Goal: Information Seeking & Learning: Learn about a topic

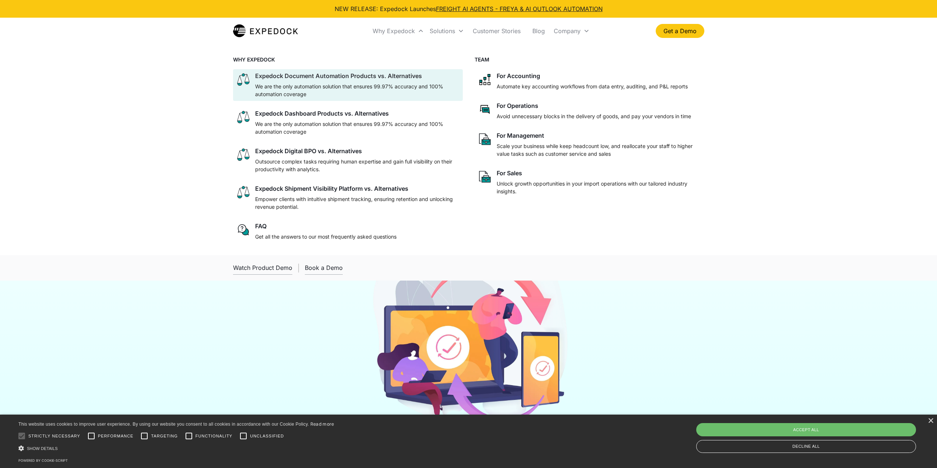
click at [406, 80] on div at bounding box center [357, 81] width 205 height 3
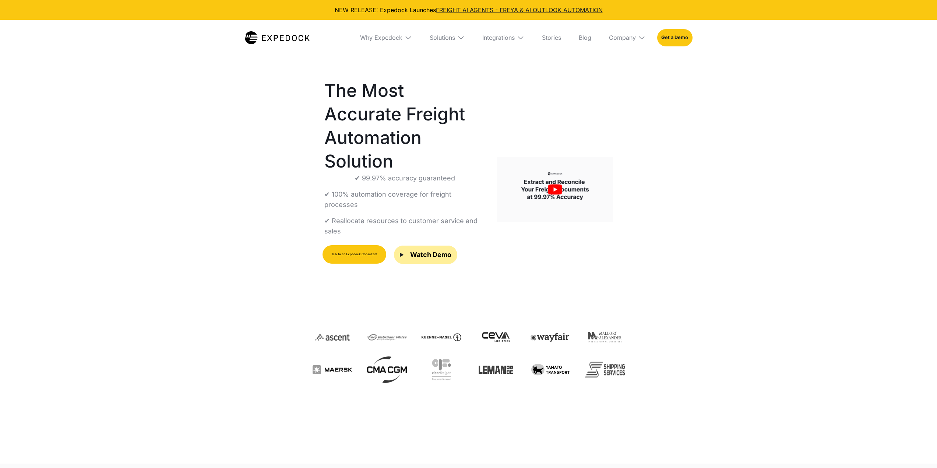
scroll to position [74, 0]
select select
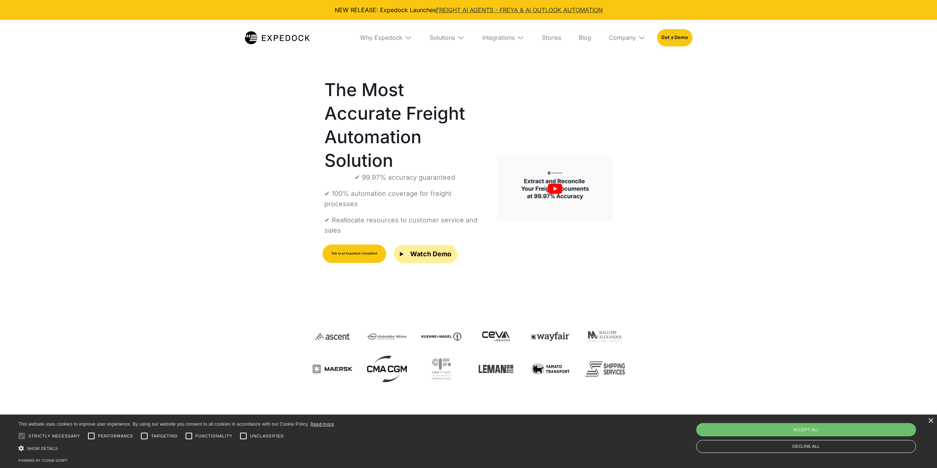
click at [480, 12] on link "FREIGHT AI AGENTS - FREYA & AI OUTLOOK AUTOMATION" at bounding box center [519, 9] width 167 height 7
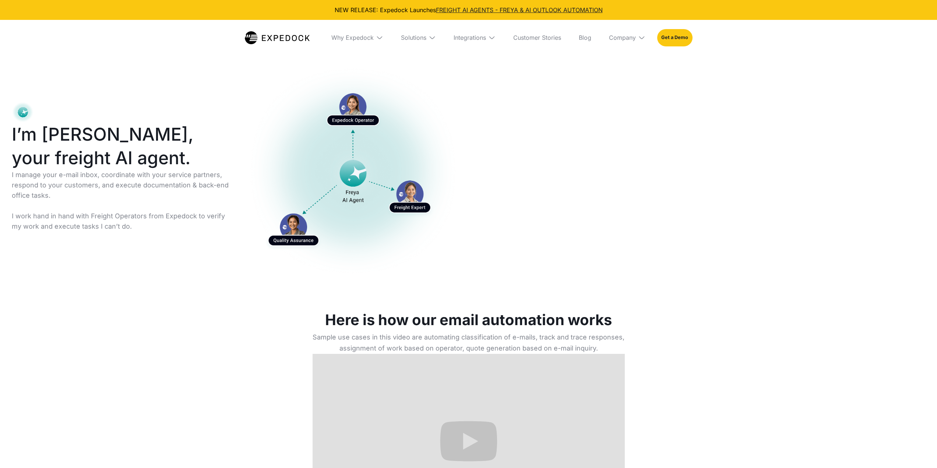
select select
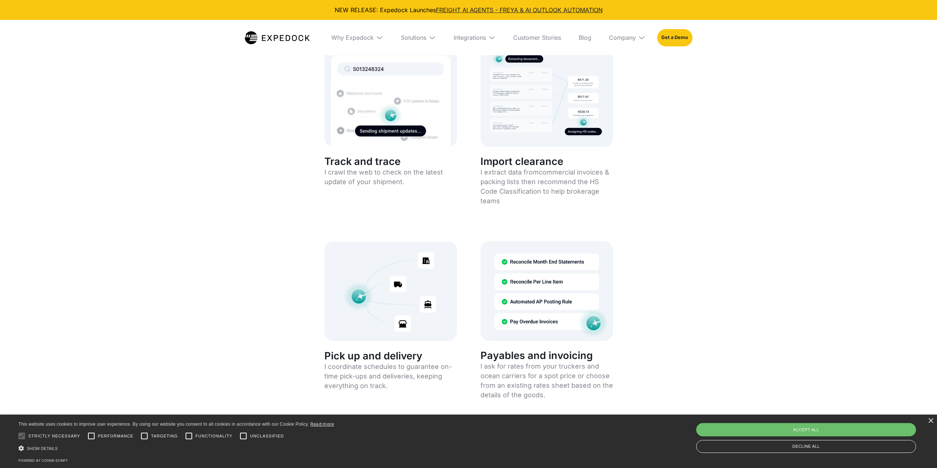
scroll to position [1289, 0]
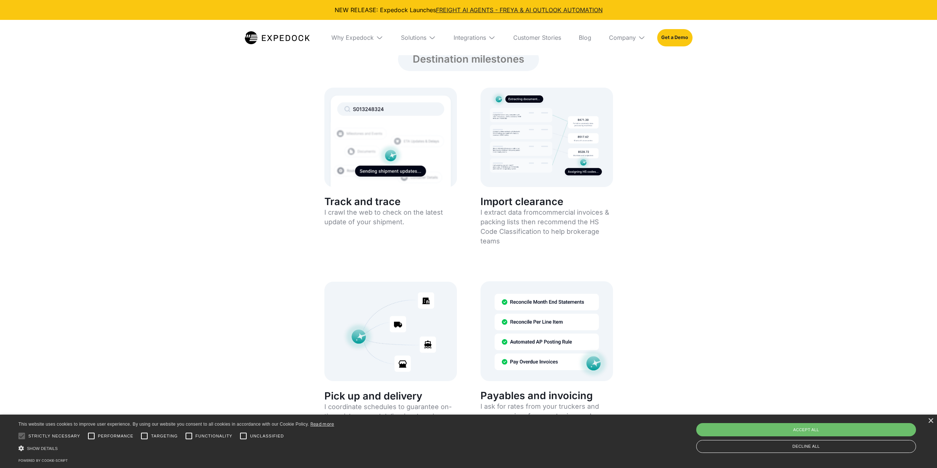
click at [396, 130] on img at bounding box center [391, 137] width 133 height 99
click at [393, 179] on img at bounding box center [391, 137] width 133 height 99
click at [397, 174] on img at bounding box center [391, 137] width 133 height 99
click at [386, 206] on h2 "Track and trace" at bounding box center [391, 202] width 133 height 12
click at [528, 175] on img at bounding box center [547, 137] width 133 height 99
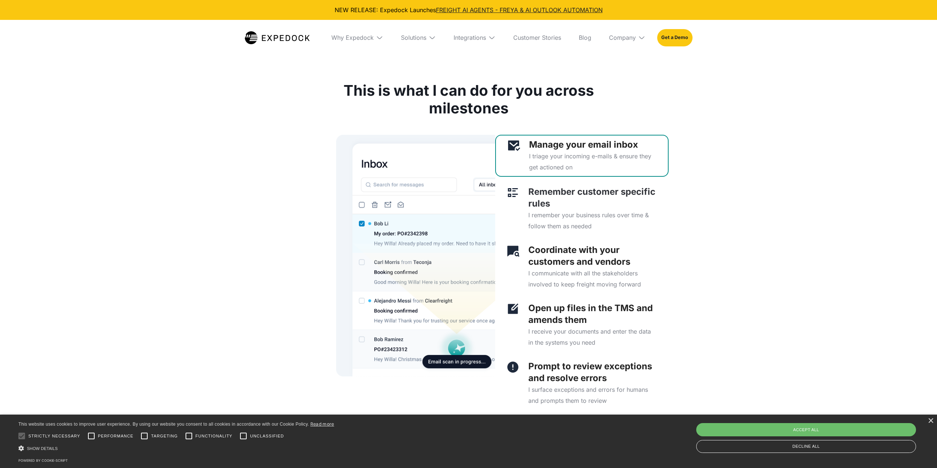
scroll to position [1731, 0]
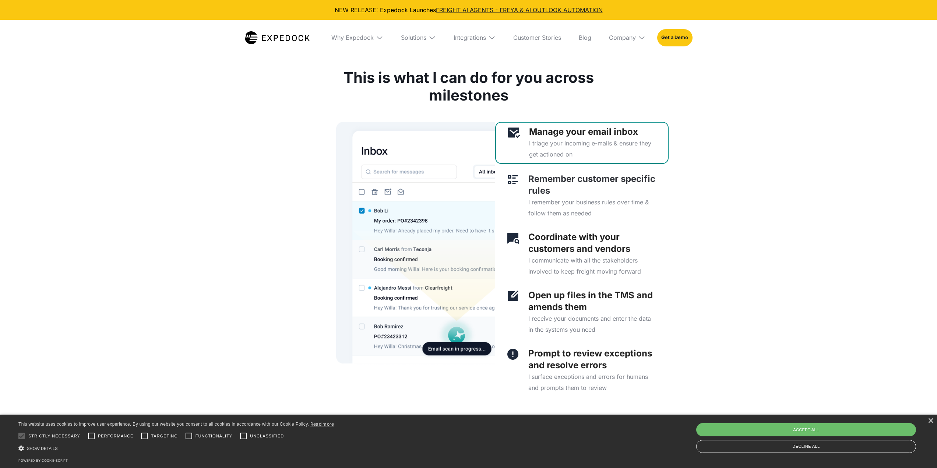
click at [552, 206] on p "I remember your business rules over time & follow them as needed" at bounding box center [593, 208] width 129 height 22
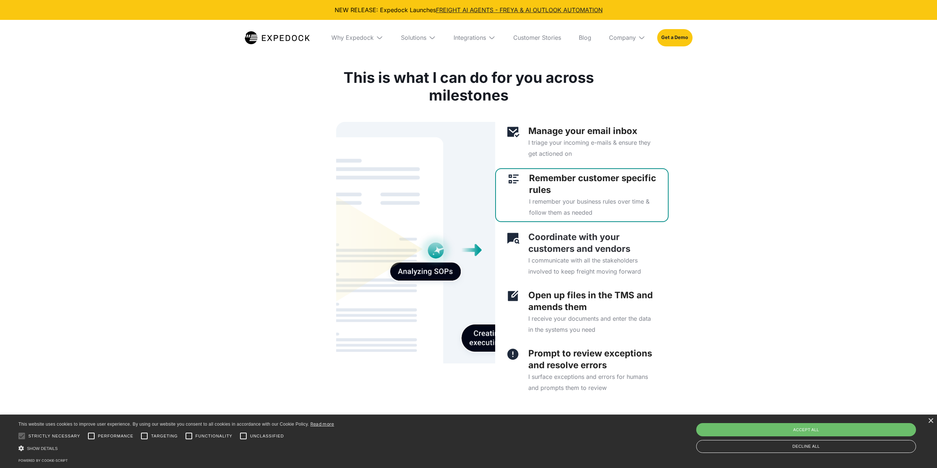
click at [555, 259] on p "I communicate with all the stakeholders involved to keep freight moving forward" at bounding box center [593, 266] width 129 height 22
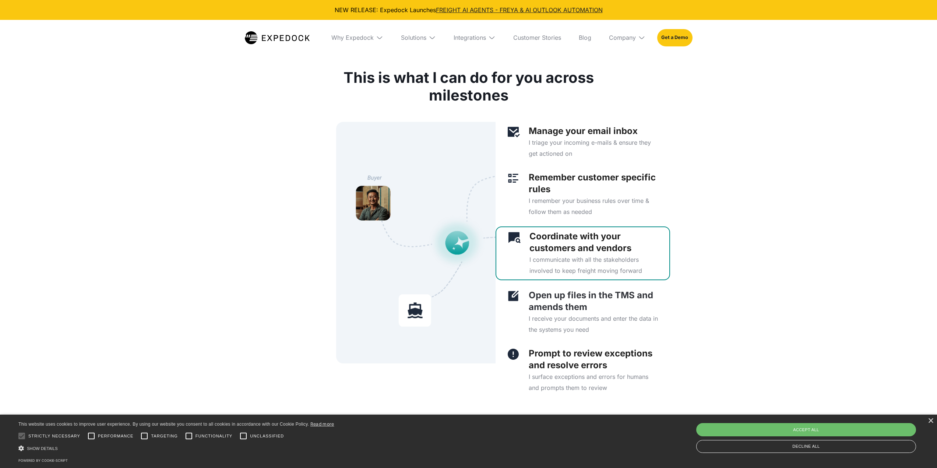
click at [555, 304] on p "Open up files in the TMS and amends them" at bounding box center [594, 302] width 130 height 24
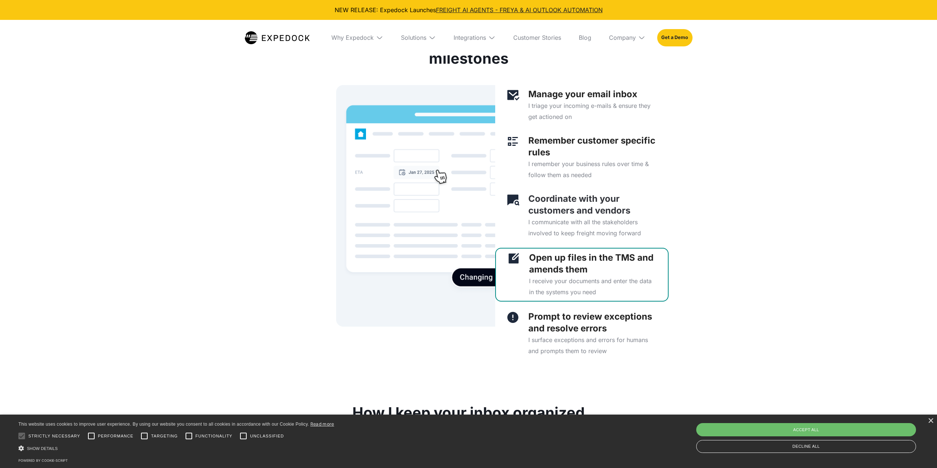
scroll to position [1805, 0]
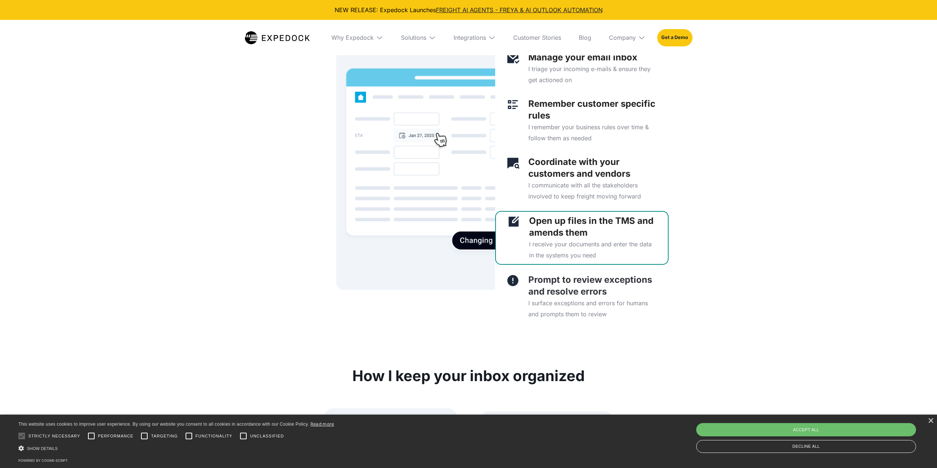
click at [576, 294] on p "Prompt to review exceptions and resolve errors" at bounding box center [593, 286] width 129 height 24
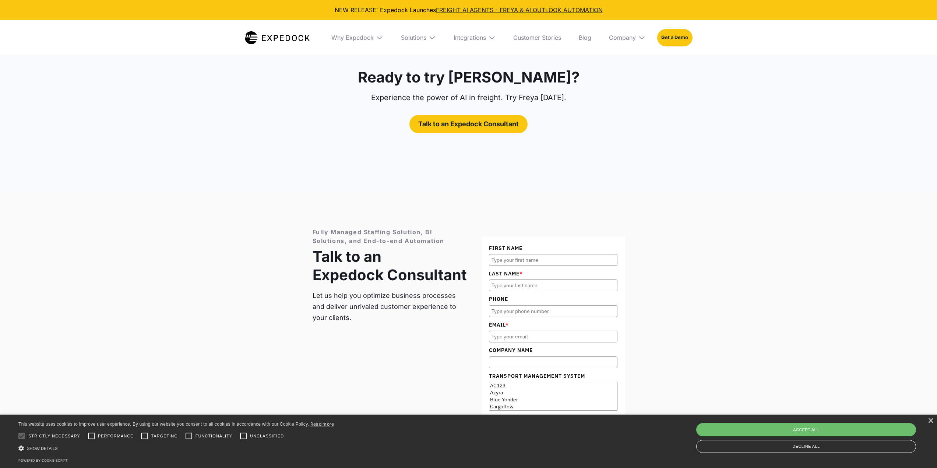
scroll to position [4015, 0]
click at [355, 41] on div "Why Expedock" at bounding box center [353, 37] width 42 height 7
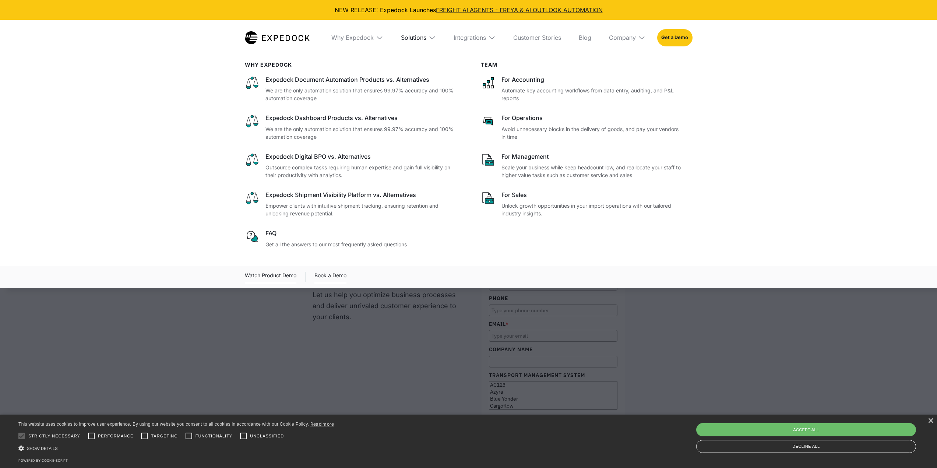
click at [420, 39] on div "Solutions" at bounding box center [413, 37] width 25 height 7
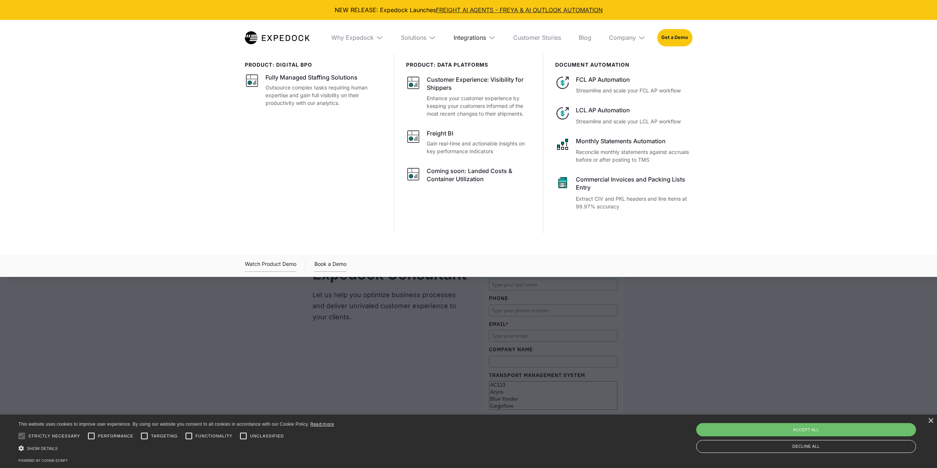
click at [474, 39] on div "Integrations" at bounding box center [470, 37] width 32 height 7
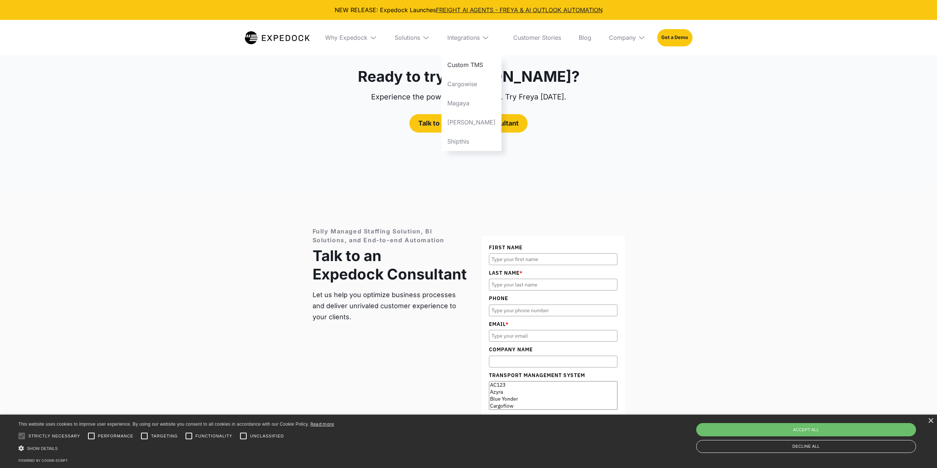
click at [485, 68] on link "Custom TMS" at bounding box center [472, 64] width 60 height 19
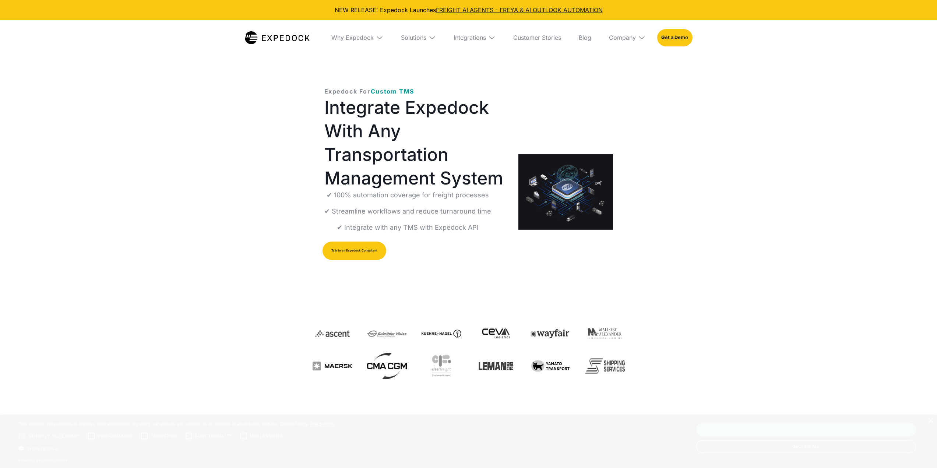
select select
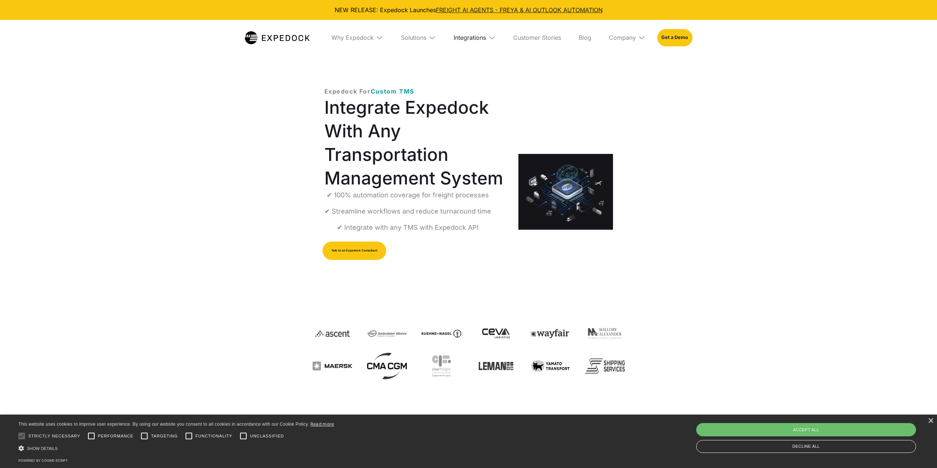
click at [474, 40] on div "Integrations" at bounding box center [470, 37] width 32 height 7
click at [552, 105] on div "Expedock For Custom TMS Integrate Expedock With Any Transportation Management S…" at bounding box center [469, 192] width 312 height 234
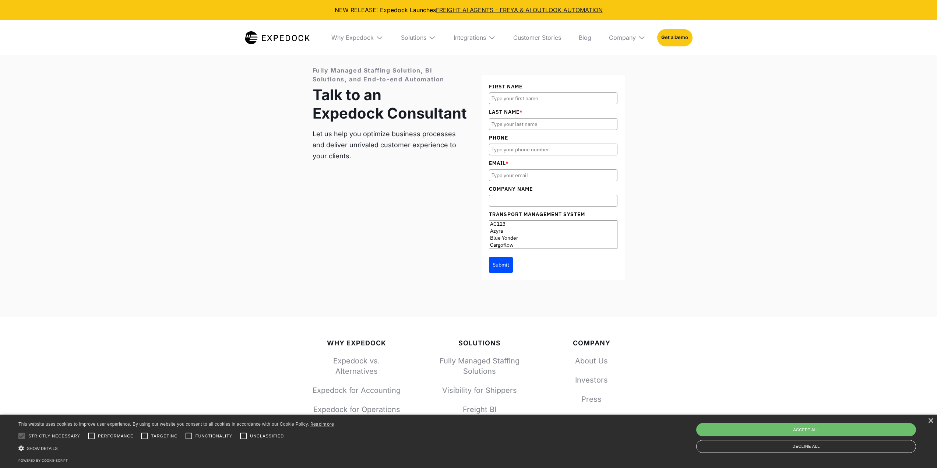
scroll to position [2505, 0]
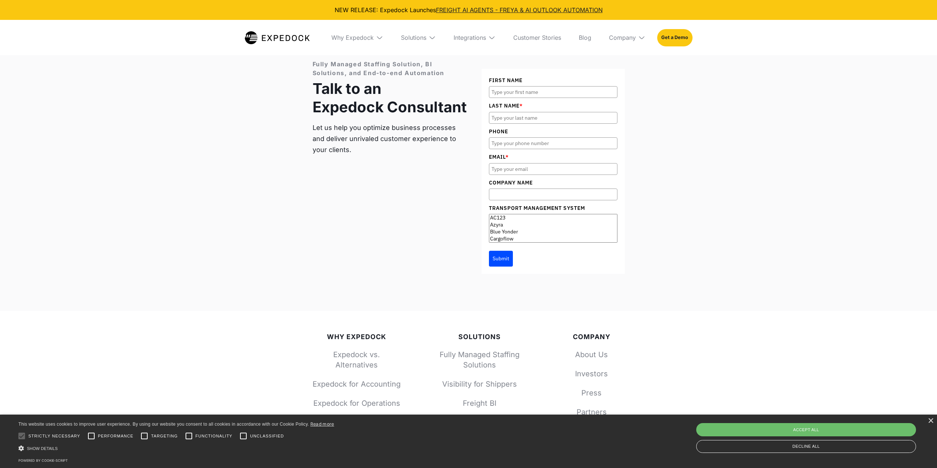
click at [360, 43] on div "Why Expedock" at bounding box center [358, 37] width 64 height 35
